Goal: Task Accomplishment & Management: Use online tool/utility

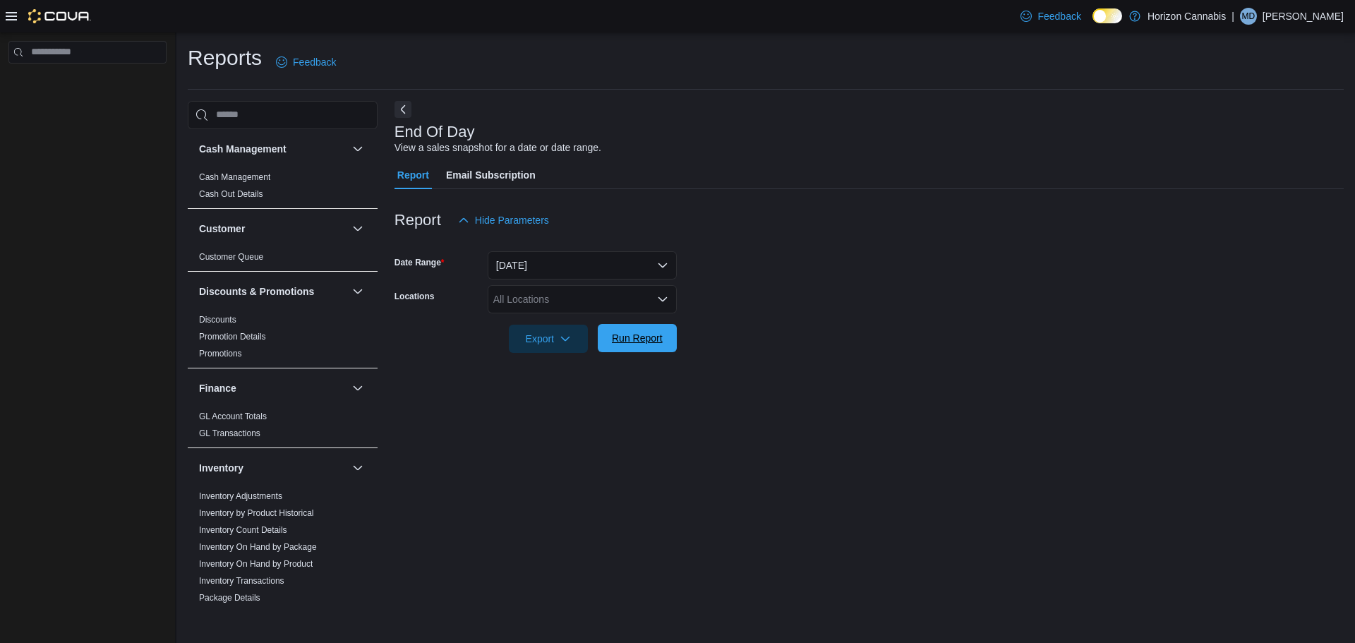
click at [646, 351] on span "Run Report" at bounding box center [637, 338] width 62 height 28
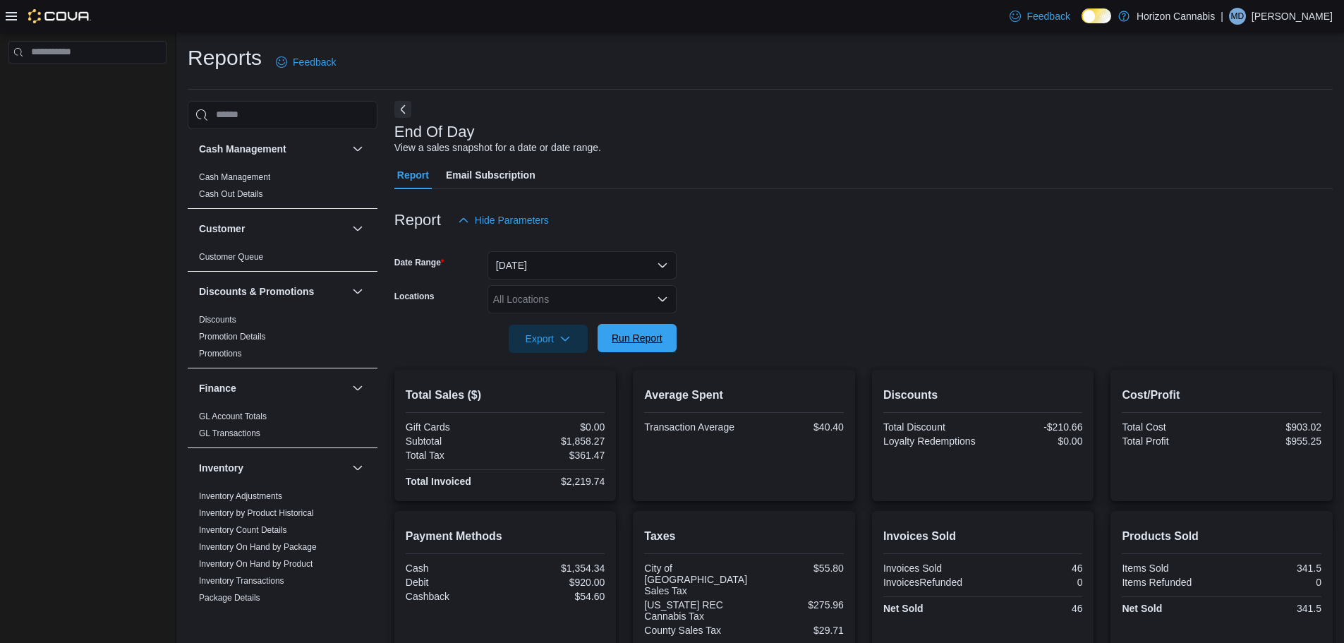
click at [663, 344] on span "Run Report" at bounding box center [637, 338] width 62 height 28
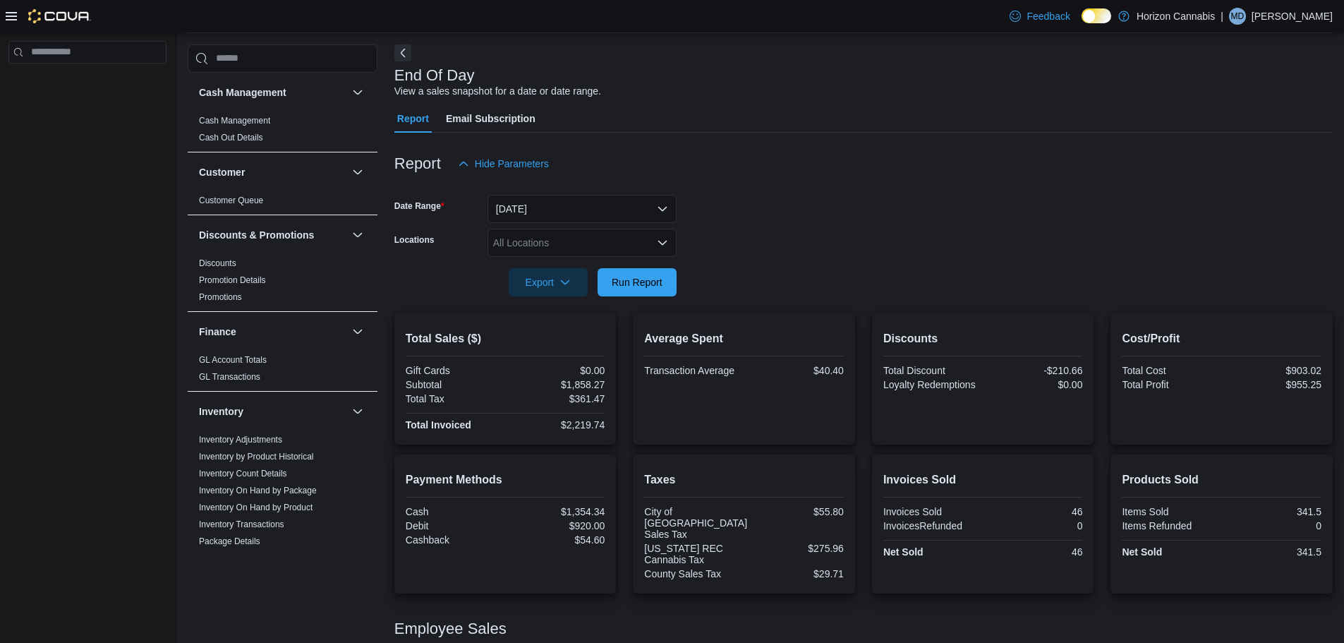
scroll to position [200, 0]
